Goal: Check status: Check status

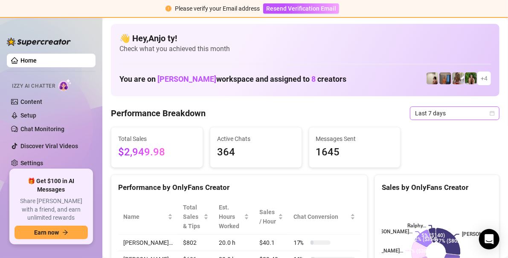
click at [489, 113] on icon "calendar" at bounding box center [491, 113] width 5 height 5
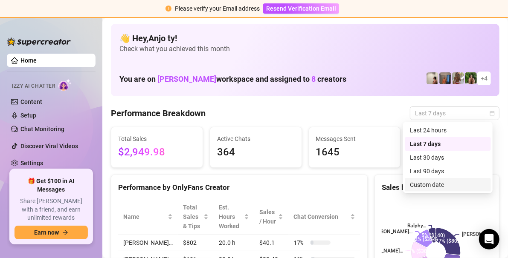
click at [435, 184] on div "Custom date" at bounding box center [448, 184] width 76 height 9
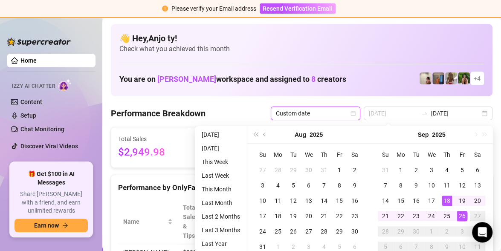
type input "[DATE]"
click at [463, 217] on div "26" at bounding box center [462, 216] width 10 height 10
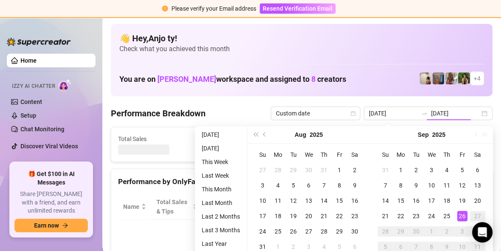
type input "[DATE]"
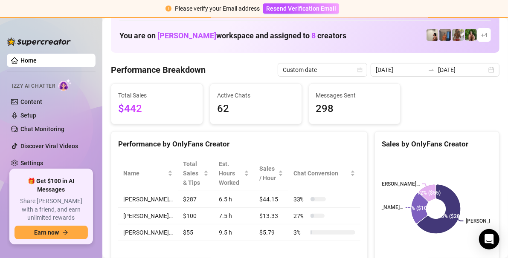
scroll to position [43, 0]
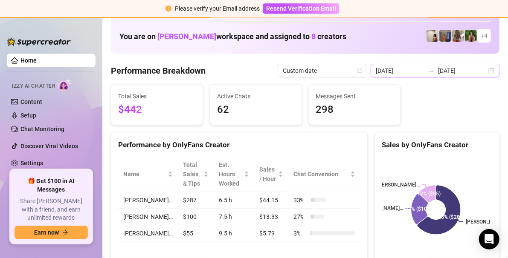
click at [482, 70] on div "[DATE] [DATE]" at bounding box center [434, 71] width 129 height 14
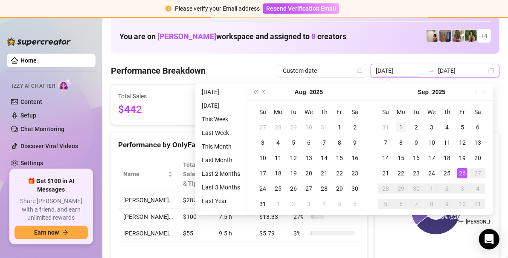
type input "[DATE]"
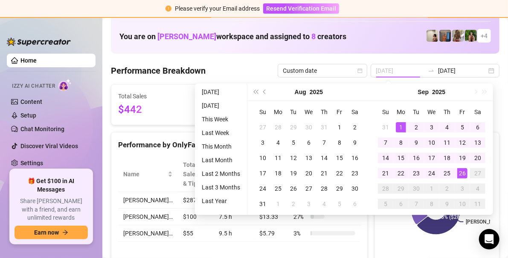
click at [399, 125] on div "1" at bounding box center [401, 127] width 10 height 10
type input "[DATE]"
click at [463, 175] on div "26" at bounding box center [462, 173] width 10 height 10
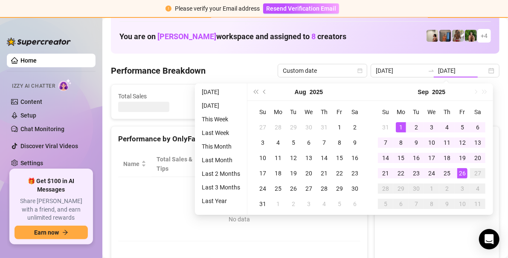
type input "[DATE]"
